Goal: Information Seeking & Learning: Learn about a topic

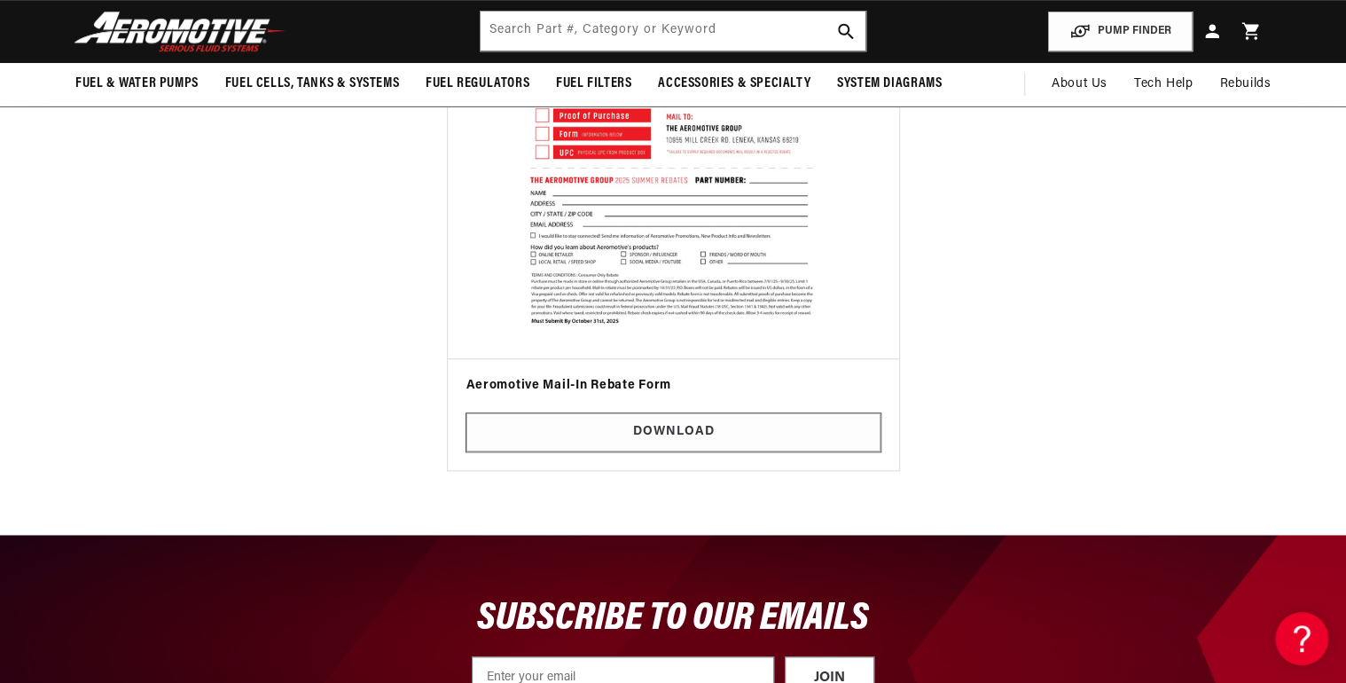
scroll to position [567, 0]
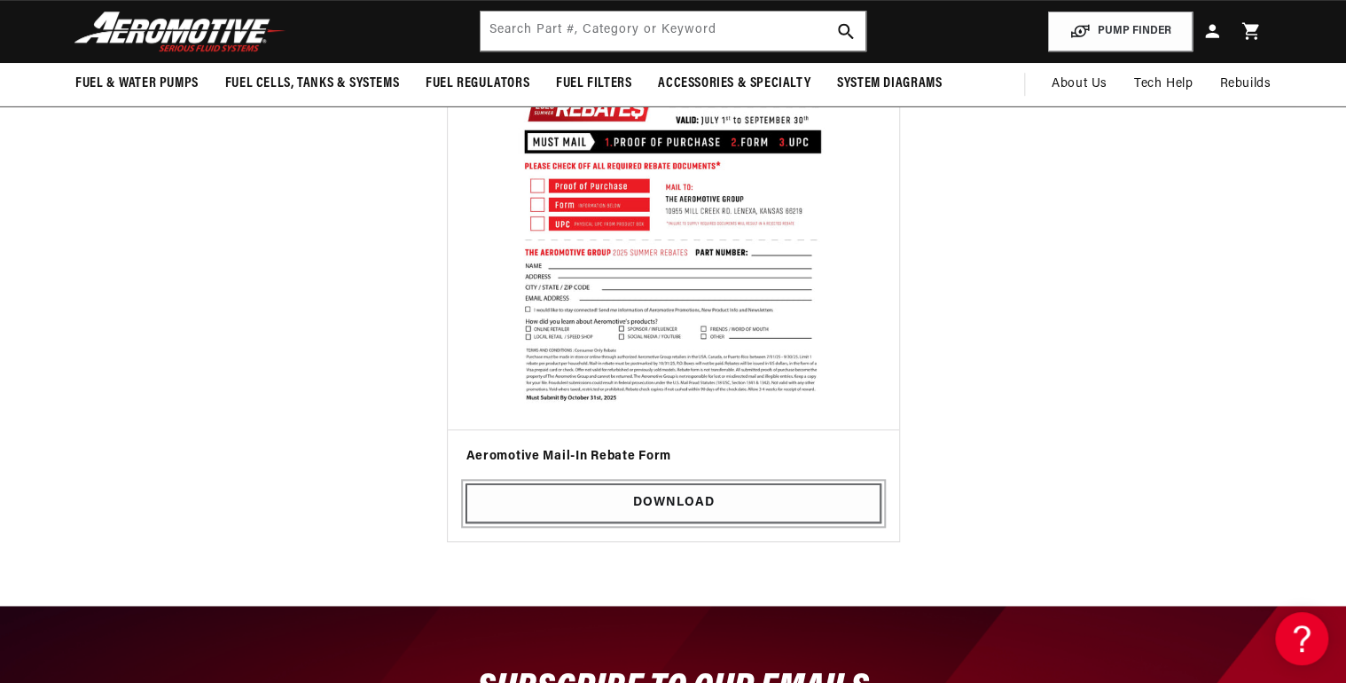
click at [683, 503] on link "Download" at bounding box center [672, 503] width 415 height 40
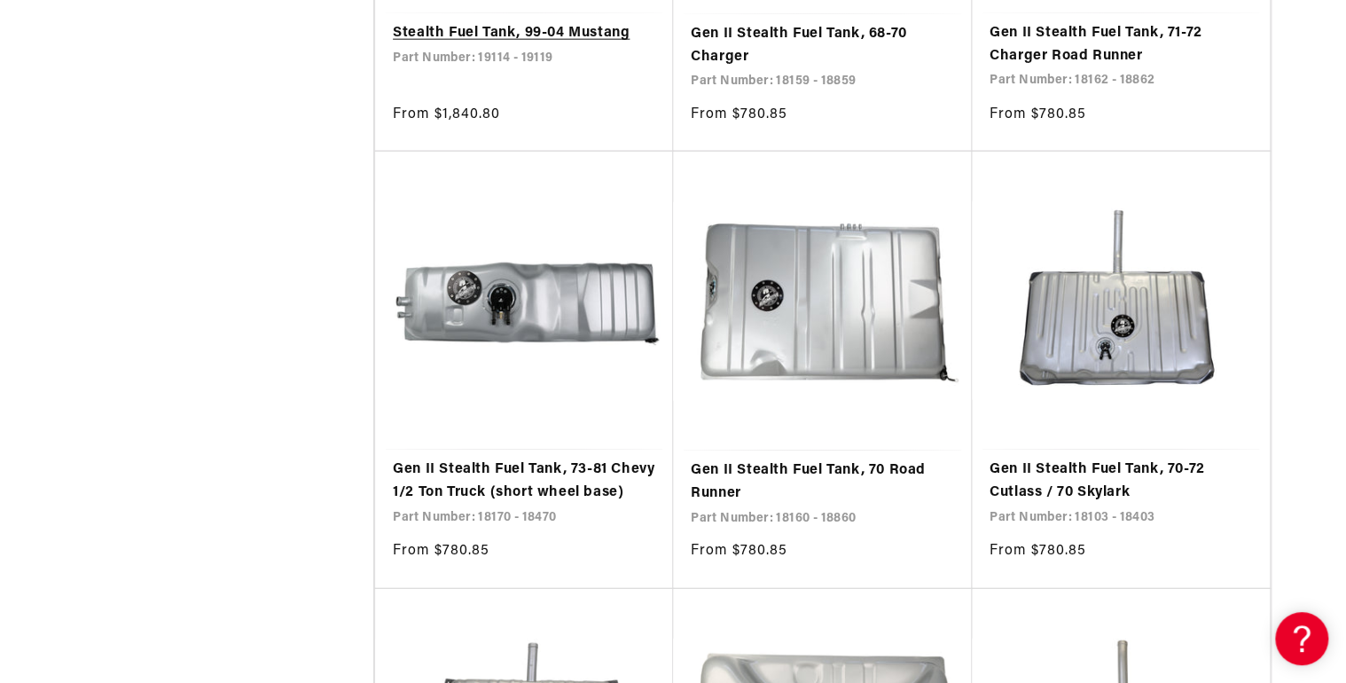
scroll to position [2128, 0]
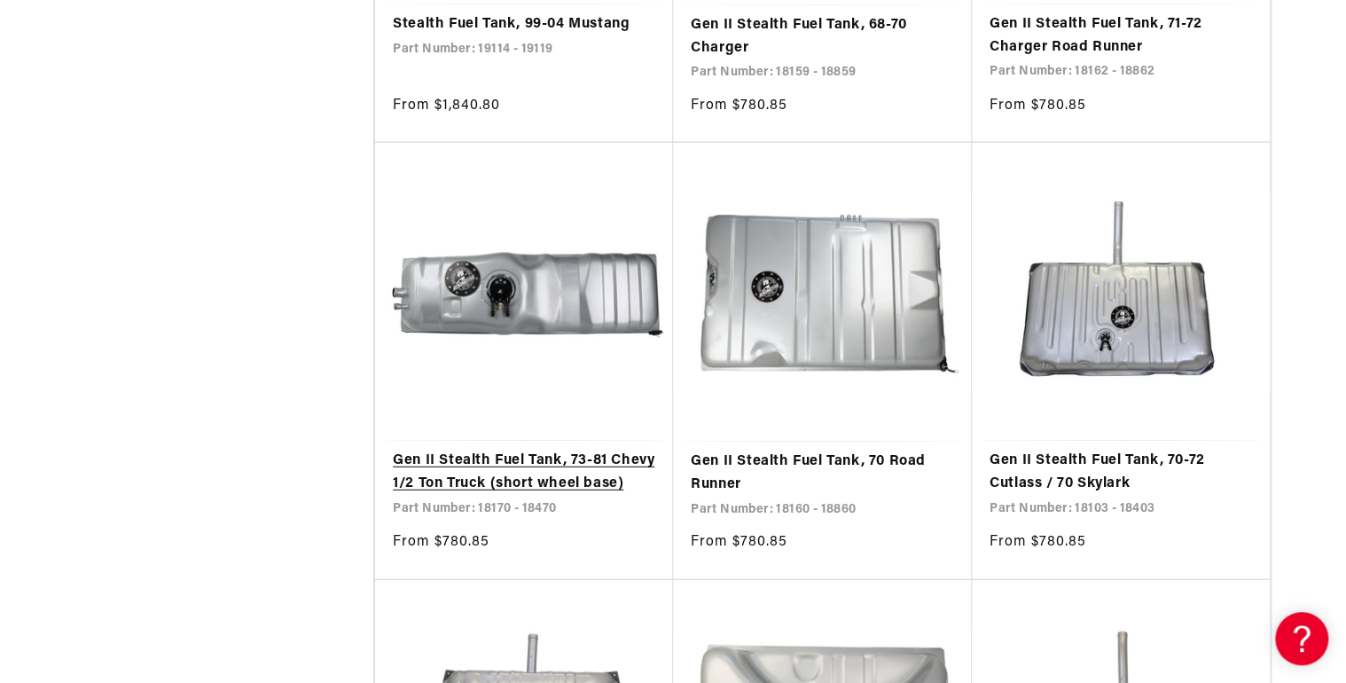
click at [489, 467] on link "Gen II Stealth Fuel Tank, 73-81 Chevy 1/2 Ton Truck (short wheel base)" at bounding box center [524, 471] width 262 height 45
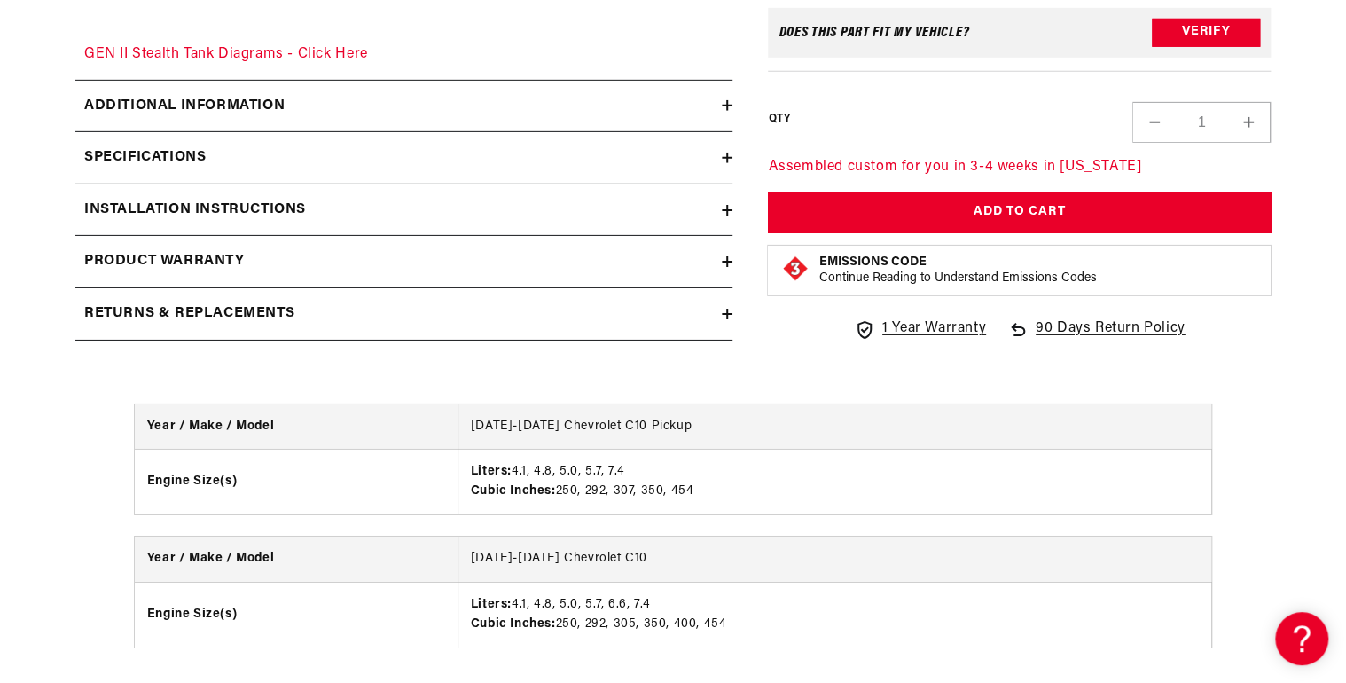
scroll to position [2837, 0]
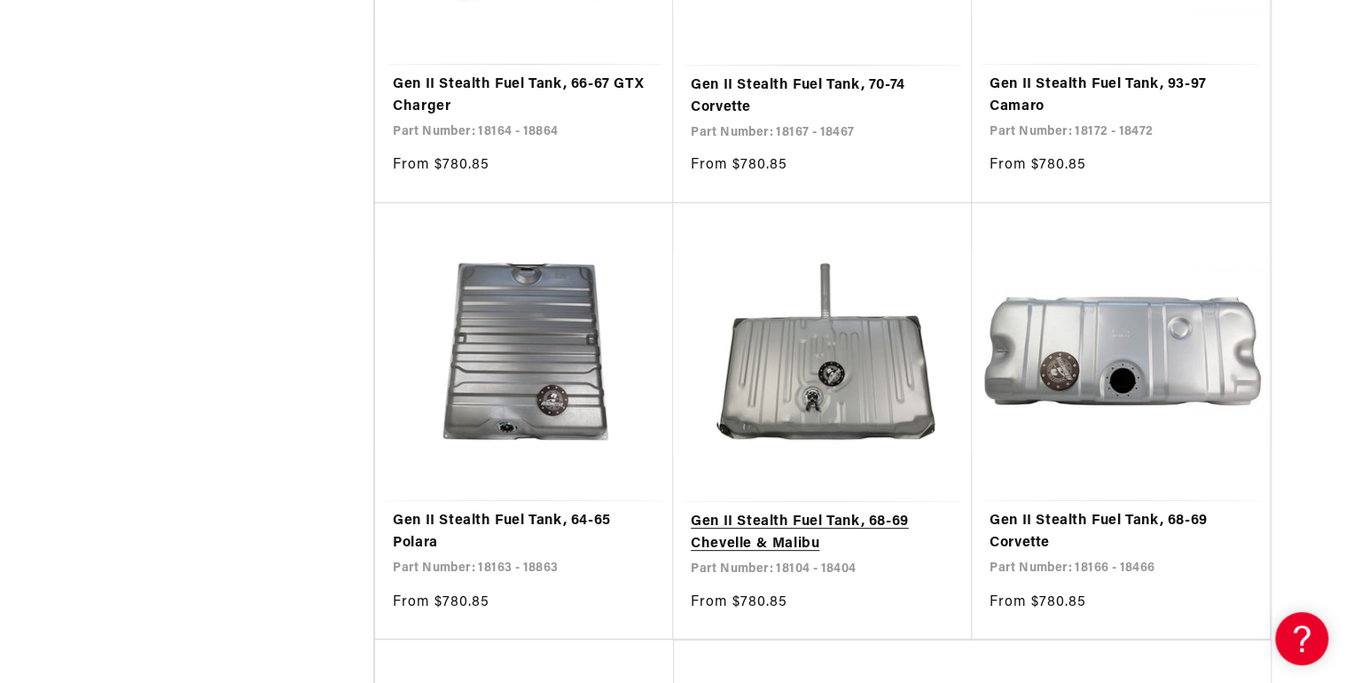
scroll to position [3404, 0]
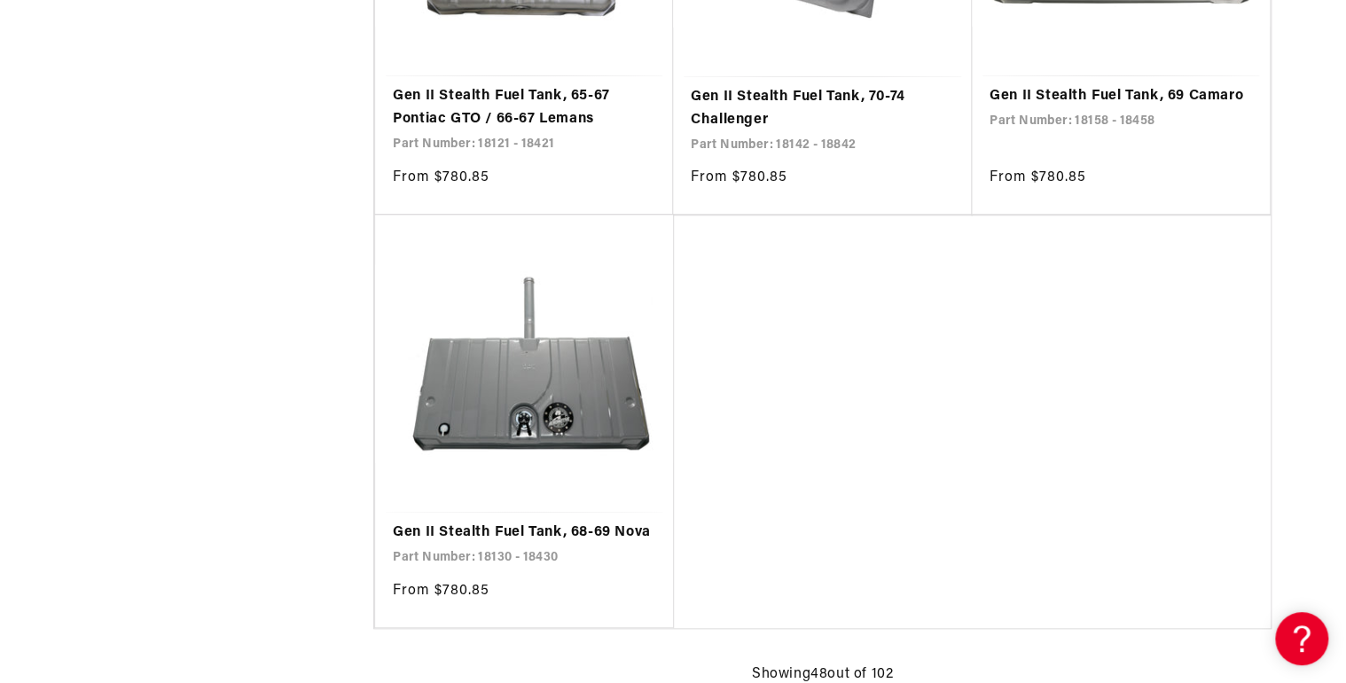
scroll to position [7376, 0]
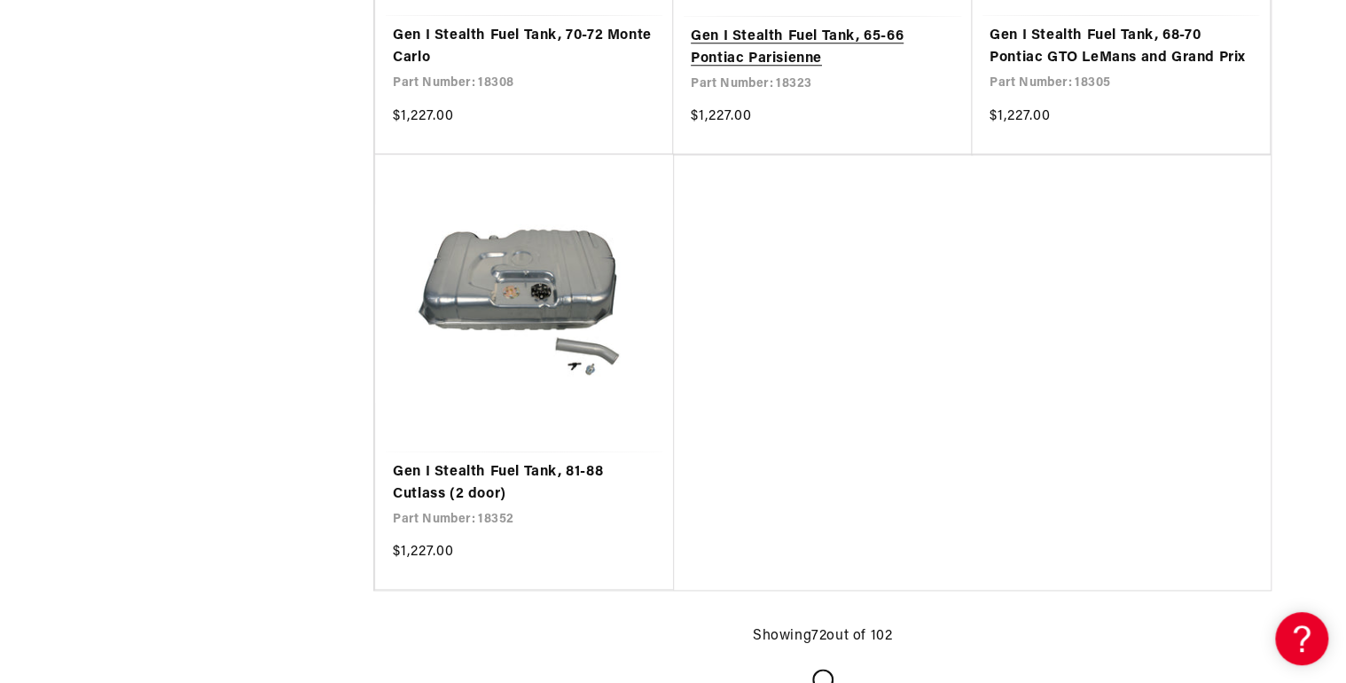
scroll to position [10922, 0]
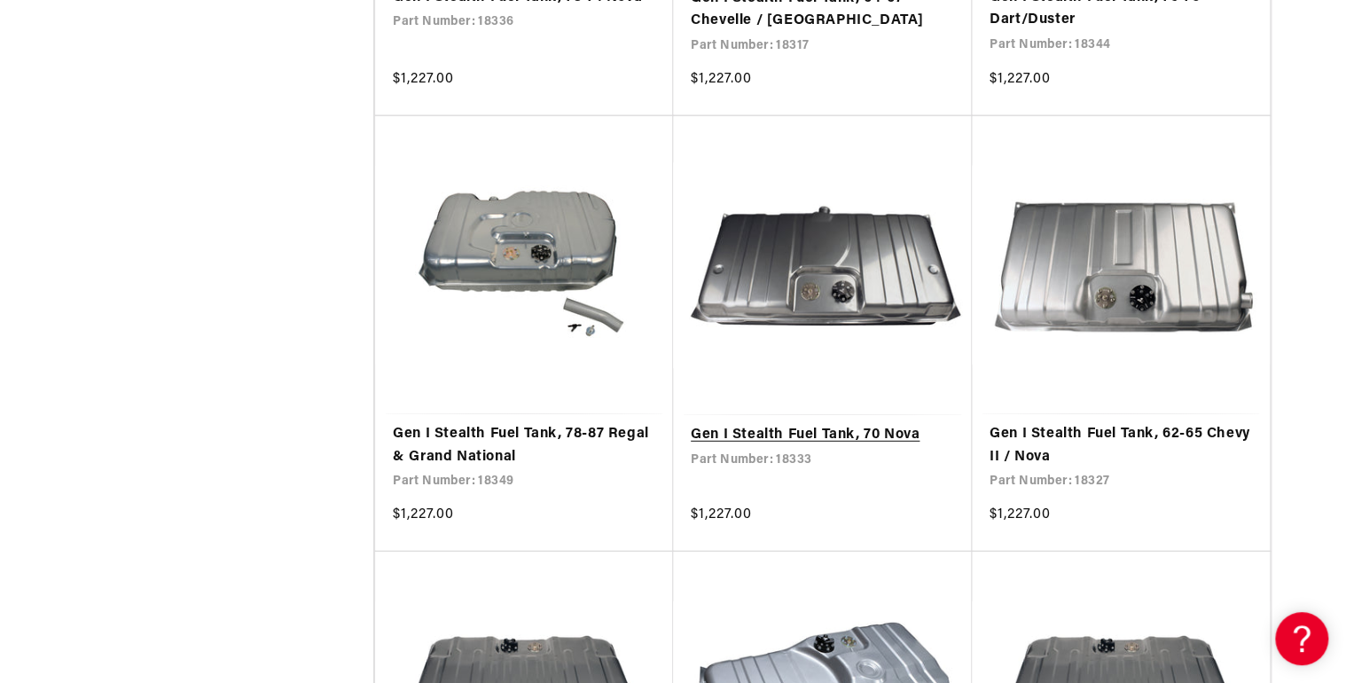
scroll to position [12269, 0]
